Goal: Information Seeking & Learning: Learn about a topic

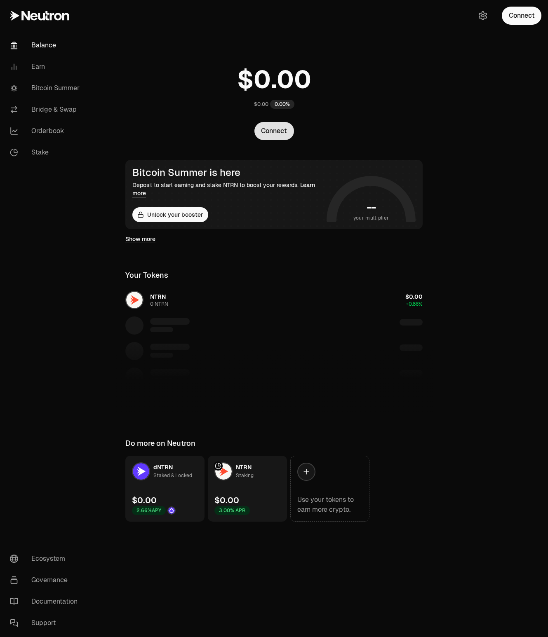
click at [273, 134] on button "Connect" at bounding box center [274, 131] width 40 height 18
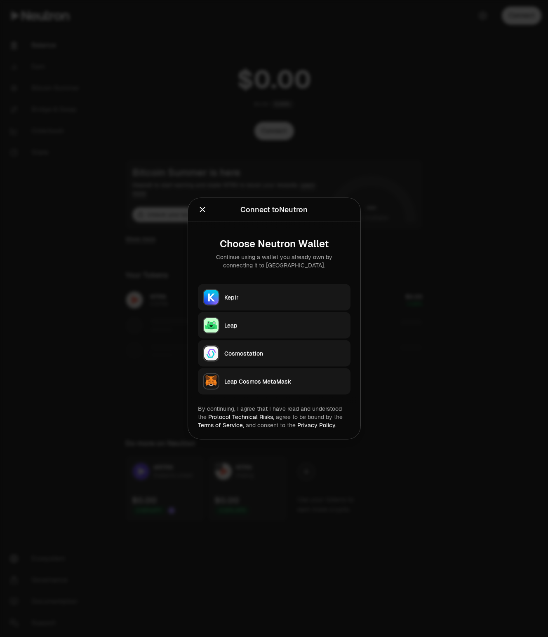
click at [442, 195] on div at bounding box center [274, 318] width 548 height 637
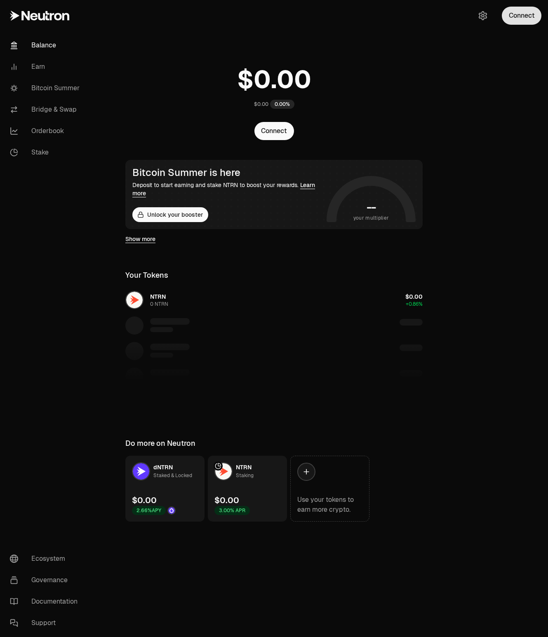
click at [520, 19] on button "Connect" at bounding box center [522, 16] width 40 height 18
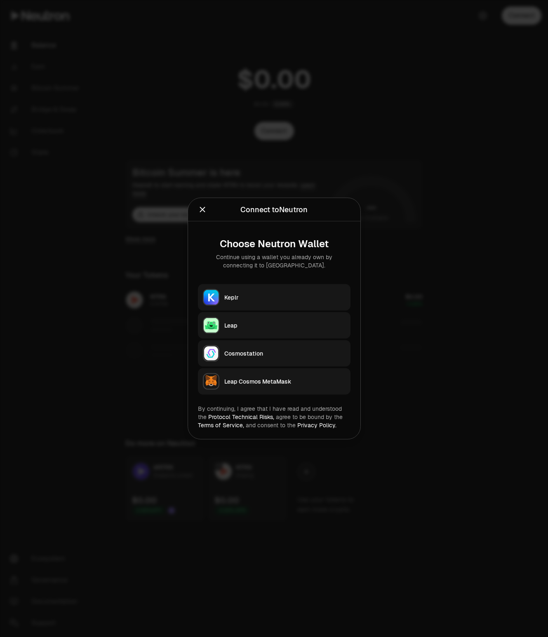
click at [202, 210] on icon "Close" at bounding box center [202, 209] width 5 height 5
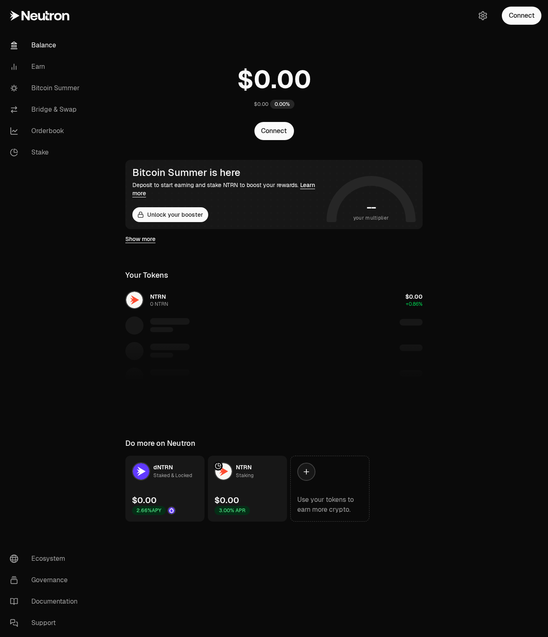
click at [481, 308] on div at bounding box center [502, 277] width 92 height 555
click at [490, 289] on div at bounding box center [502, 277] width 92 height 555
click at [272, 134] on button "Connect" at bounding box center [274, 131] width 40 height 18
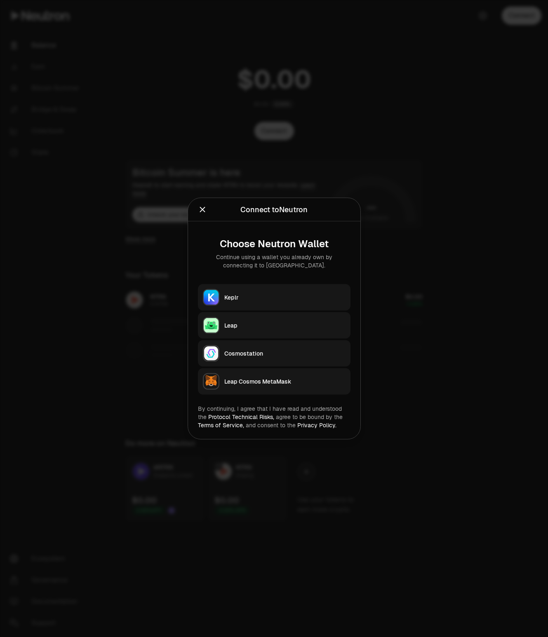
click at [471, 175] on div at bounding box center [274, 318] width 548 height 637
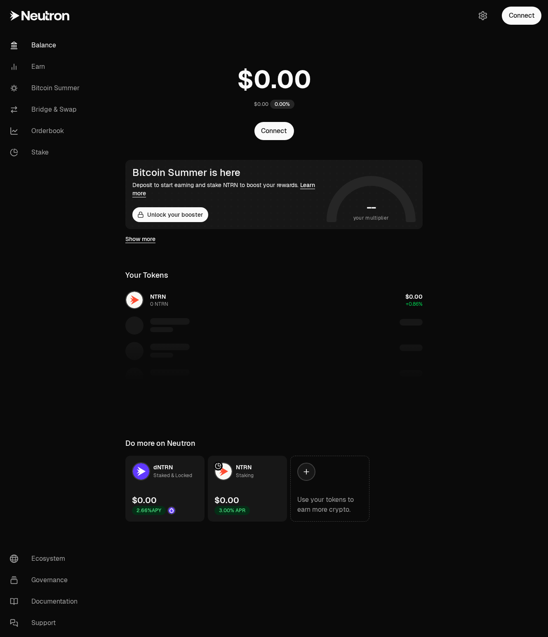
click at [495, 232] on div at bounding box center [502, 277] width 92 height 555
click at [487, 238] on div at bounding box center [502, 277] width 92 height 555
click at [485, 220] on div at bounding box center [502, 277] width 92 height 555
click at [491, 226] on div at bounding box center [502, 277] width 92 height 555
click at [496, 204] on div at bounding box center [502, 277] width 92 height 555
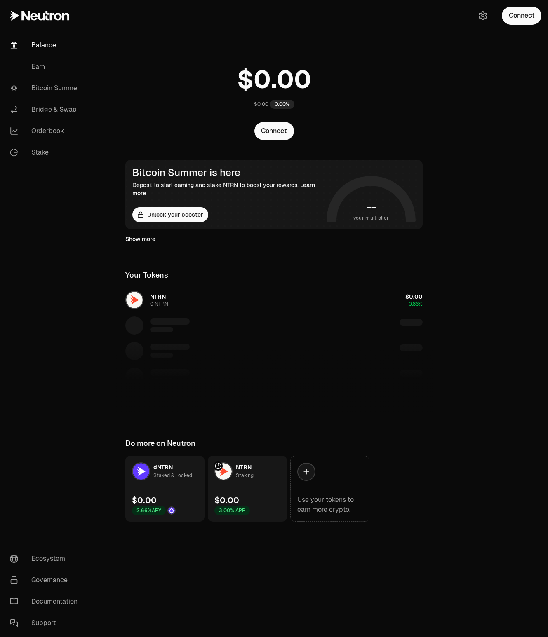
click at [507, 186] on div at bounding box center [502, 277] width 92 height 555
click at [489, 237] on div at bounding box center [502, 277] width 92 height 555
click at [479, 378] on div at bounding box center [502, 277] width 92 height 555
click at [487, 397] on div at bounding box center [502, 277] width 92 height 555
click at [494, 379] on div at bounding box center [502, 277] width 92 height 555
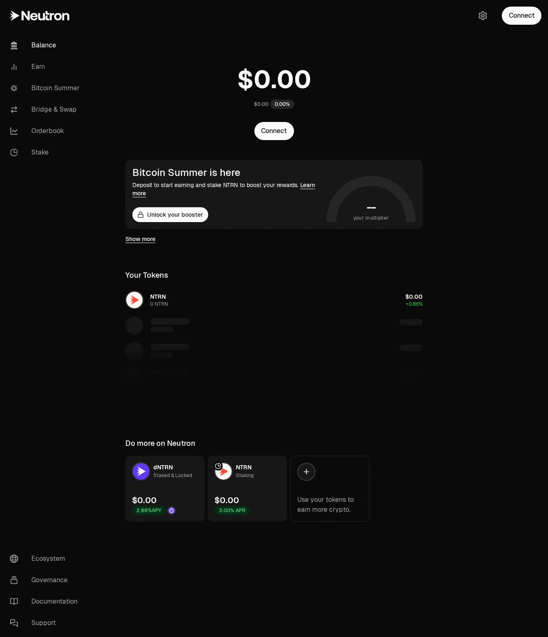
click at [495, 378] on div at bounding box center [502, 277] width 92 height 555
click at [490, 353] on div at bounding box center [502, 277] width 92 height 555
click at [508, 343] on div at bounding box center [502, 277] width 92 height 555
click at [46, 14] on icon at bounding box center [39, 16] width 59 height 10
click at [47, 16] on icon at bounding box center [47, 15] width 4 height 9
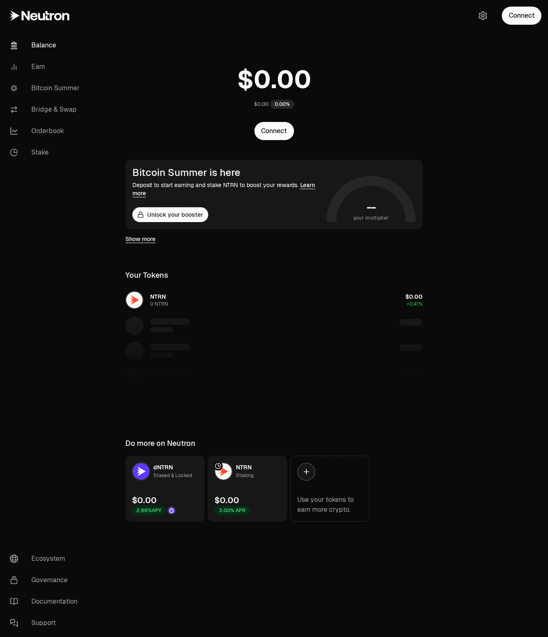
click at [476, 177] on div at bounding box center [502, 277] width 92 height 555
click at [168, 247] on div "Show more" at bounding box center [273, 239] width 297 height 20
click at [175, 247] on div "Show more" at bounding box center [273, 239] width 297 height 20
drag, startPoint x: 175, startPoint y: 247, endPoint x: 212, endPoint y: 247, distance: 37.5
click at [212, 247] on div "Show more" at bounding box center [273, 239] width 297 height 20
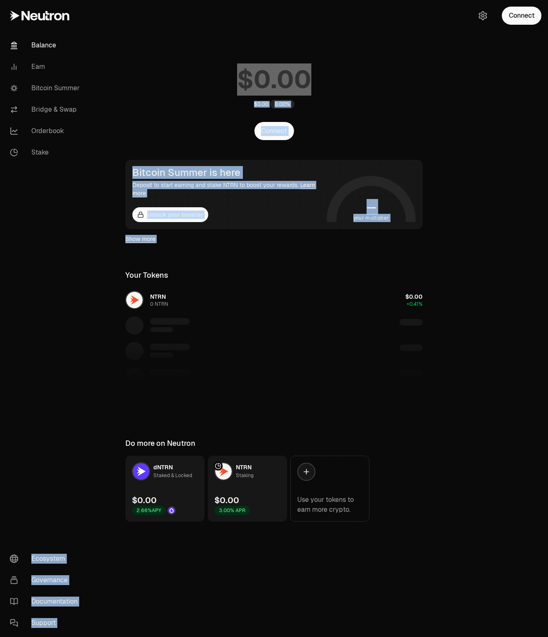
drag, startPoint x: 240, startPoint y: 247, endPoint x: 189, endPoint y: 247, distance: 50.7
click at [92, 247] on div "Balance Earn Bitcoin Summer Bridge & Swap Orderbook Stake Ecosystem Governance …" at bounding box center [320, 318] width 456 height 637
click at [423, 64] on div "$0.00 0.00%" at bounding box center [273, 85] width 317 height 64
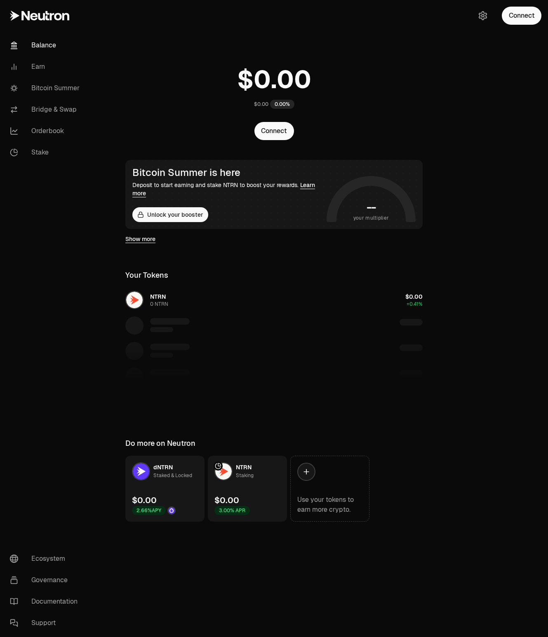
drag, startPoint x: 267, startPoint y: 73, endPoint x: 322, endPoint y: 76, distance: 54.5
click at [311, 76] on number-flow-react at bounding box center [274, 79] width 74 height 37
click at [353, 82] on div "$0.00 0.00%" at bounding box center [273, 85] width 317 height 64
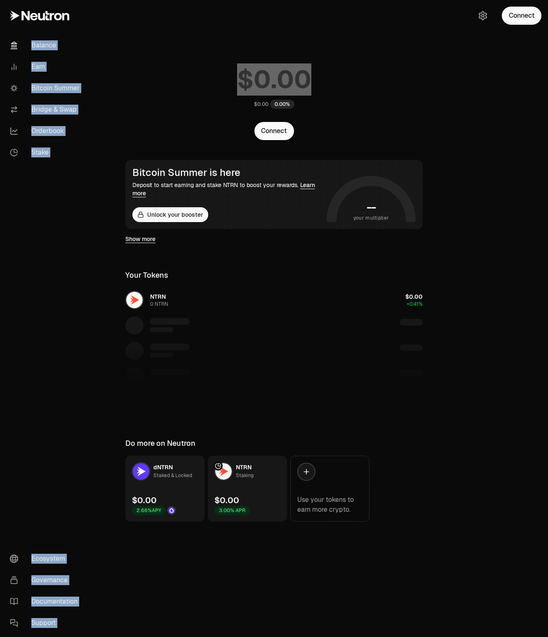
drag, startPoint x: 326, startPoint y: 56, endPoint x: 49, endPoint y: 22, distance: 279.1
click at [92, 22] on div "Balance Earn Bitcoin Summer Bridge & Swap Orderbook Stake Ecosystem Governance …" at bounding box center [320, 318] width 456 height 637
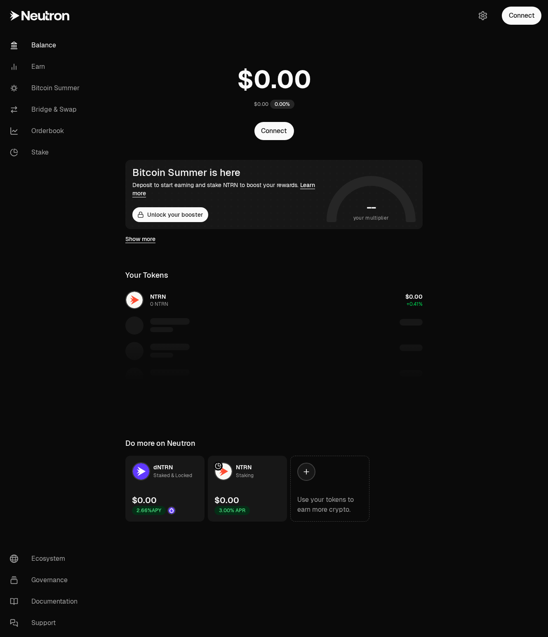
click at [313, 36] on div "$0.00 0.00% Connect Bitcoin Summer is here Deposit to start earning and stake N…" at bounding box center [273, 261] width 317 height 522
drag, startPoint x: 237, startPoint y: 56, endPoint x: 371, endPoint y: 130, distance: 152.8
click at [371, 130] on div "$0.00 0.00% Connect" at bounding box center [273, 96] width 317 height 87
click at [442, 109] on main "$0.00 0.00% Connect Bitcoin Summer is here Deposit to start earning and stake N…" at bounding box center [320, 277] width 456 height 555
click at [256, 105] on div "$0.00" at bounding box center [261, 104] width 14 height 7
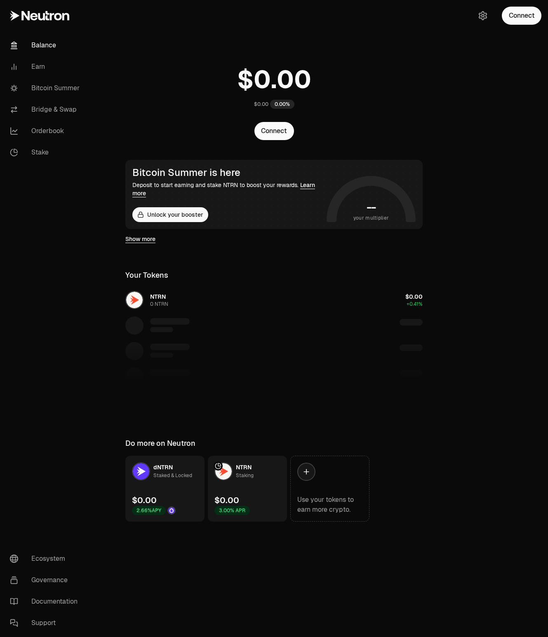
click at [282, 105] on div "0.00%" at bounding box center [282, 104] width 24 height 9
click at [148, 240] on link "Show more" at bounding box center [140, 239] width 30 height 8
click at [329, 481] on link "Use your tokens to earn more crypto." at bounding box center [329, 489] width 79 height 66
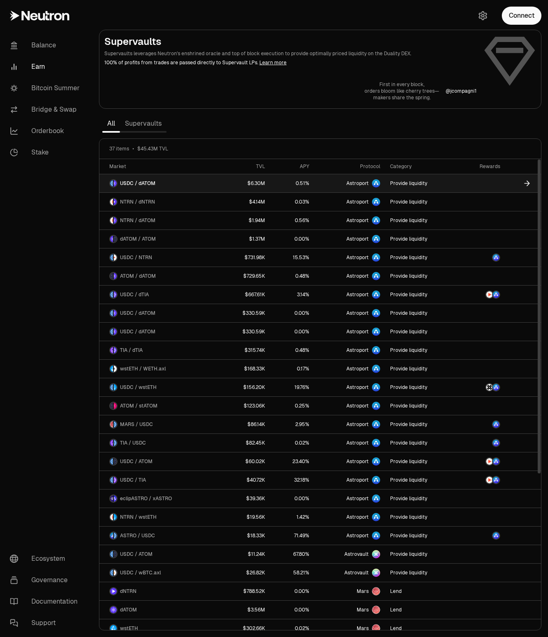
click at [207, 184] on link "USDC / dATOM" at bounding box center [159, 183] width 120 height 18
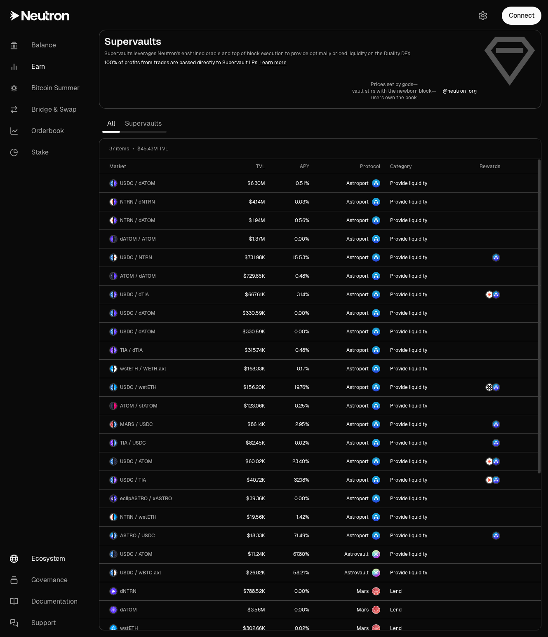
click at [51, 559] on link "Ecosystem" at bounding box center [46, 558] width 86 height 21
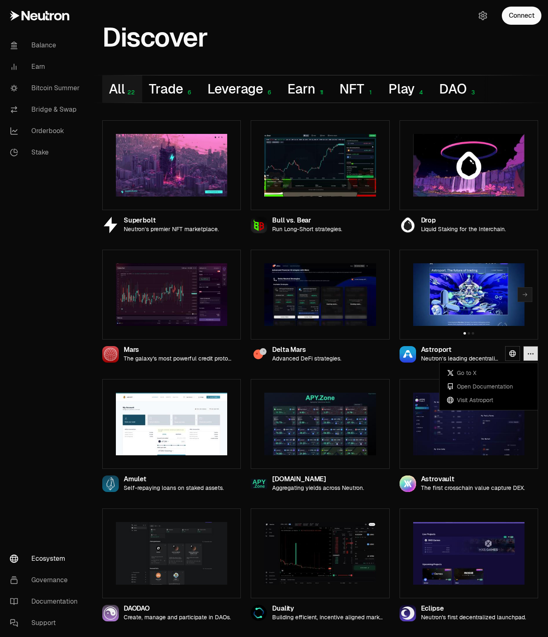
click at [533, 354] on icon "button" at bounding box center [531, 353] width 6 height 1
click at [40, 360] on nav "Balance Earn Bitcoin Summer Bridge & Swap Orderbook Stake Ecosystem Governance …" at bounding box center [46, 334] width 92 height 606
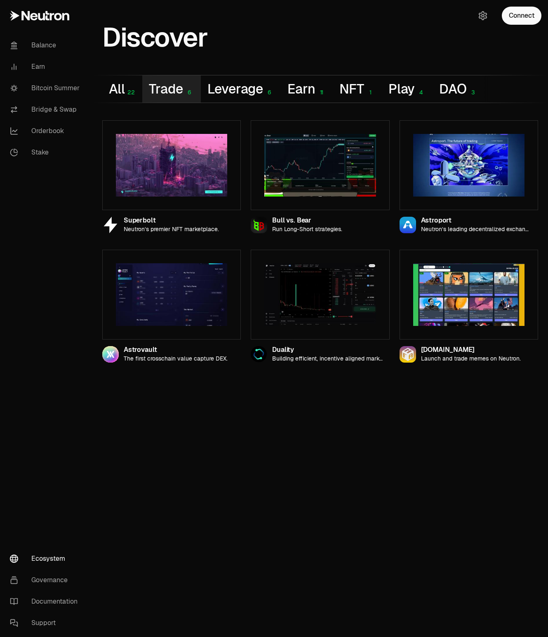
click at [174, 87] on button "Trade 6" at bounding box center [171, 88] width 58 height 27
click at [251, 87] on button "Leverage 6" at bounding box center [241, 88] width 80 height 27
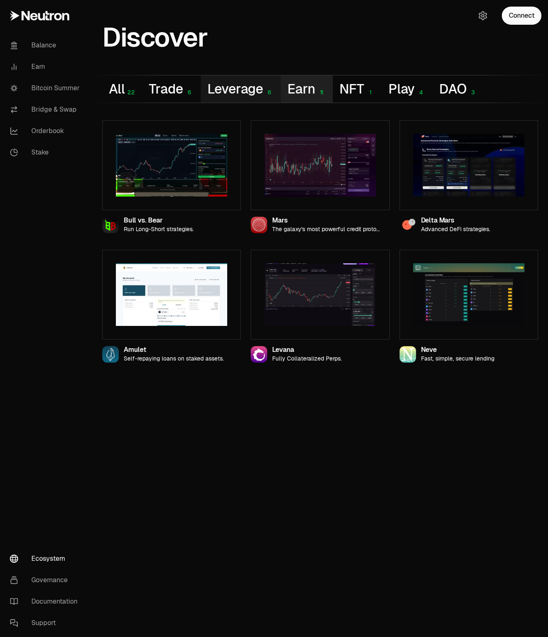
click at [309, 87] on button "Earn 11" at bounding box center [307, 88] width 52 height 27
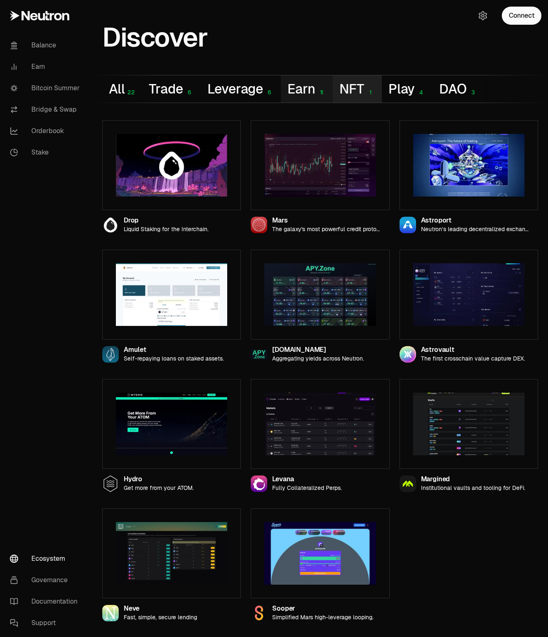
click at [354, 90] on button "NFT 1" at bounding box center [357, 88] width 49 height 27
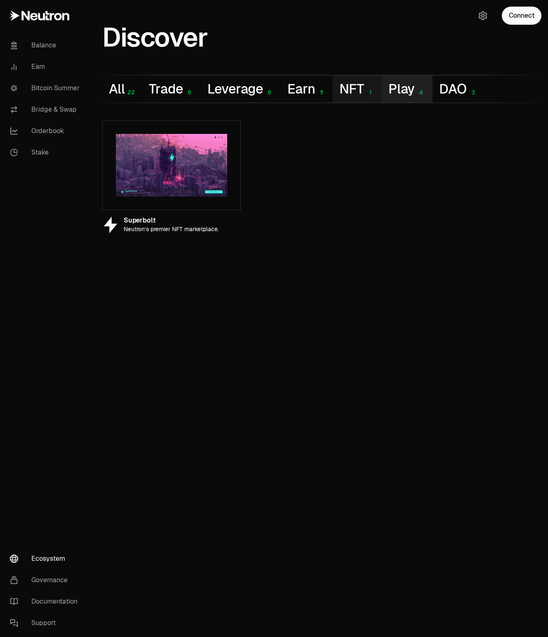
click at [412, 92] on button "Play 4" at bounding box center [407, 88] width 51 height 27
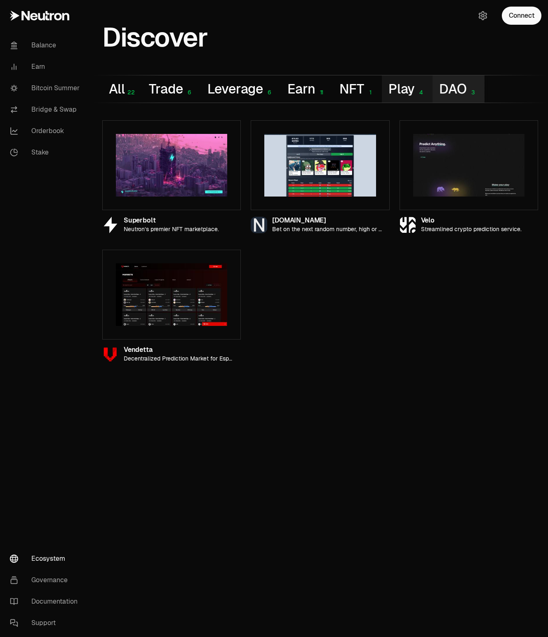
click at [469, 91] on div "3" at bounding box center [472, 92] width 11 height 7
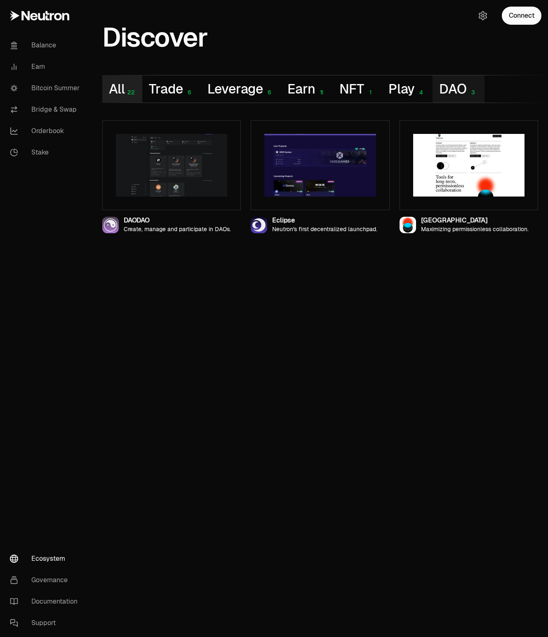
click at [116, 91] on button "All 22" at bounding box center [122, 88] width 40 height 27
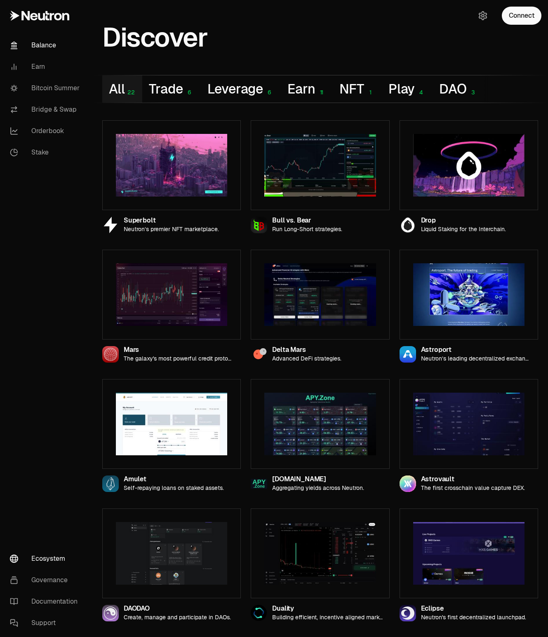
click at [45, 45] on link "Balance" at bounding box center [46, 45] width 86 height 21
